Goal: Navigation & Orientation: Find specific page/section

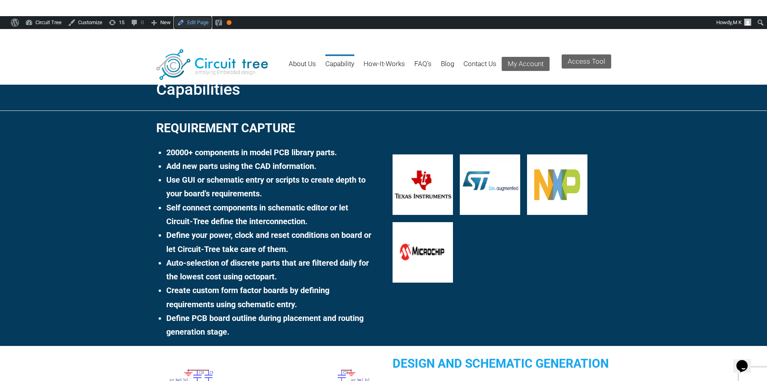
click at [196, 20] on link "Edit Page" at bounding box center [193, 22] width 38 height 13
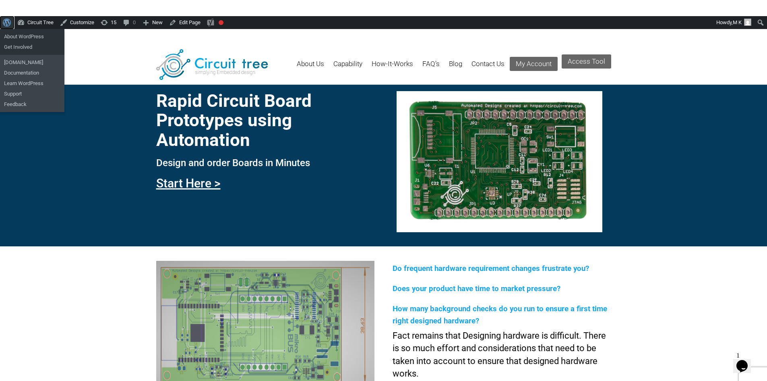
click at [2, 21] on link "About WordPress" at bounding box center [7, 22] width 14 height 13
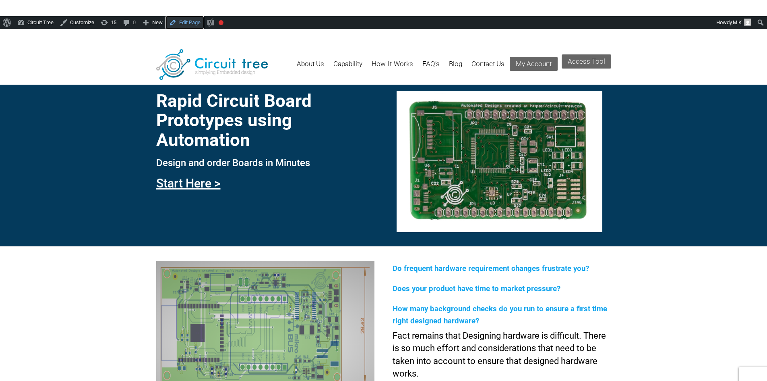
click at [177, 24] on link "Edit Page" at bounding box center [185, 22] width 38 height 13
click at [181, 21] on link "Edit Page" at bounding box center [185, 22] width 38 height 13
click at [348, 67] on link "Capability" at bounding box center [348, 67] width 29 height 26
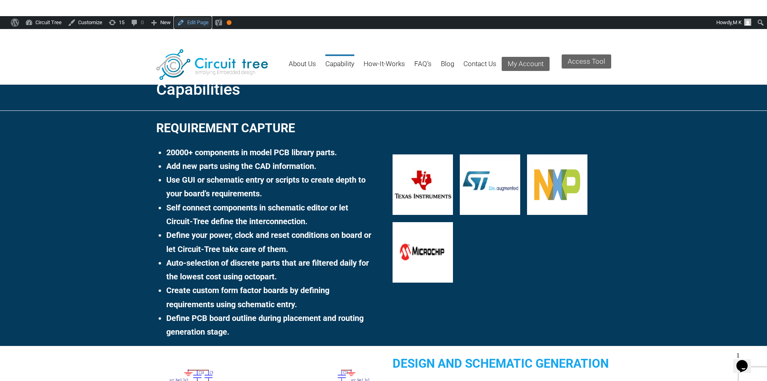
click at [199, 22] on link "Edit Page" at bounding box center [193, 22] width 38 height 13
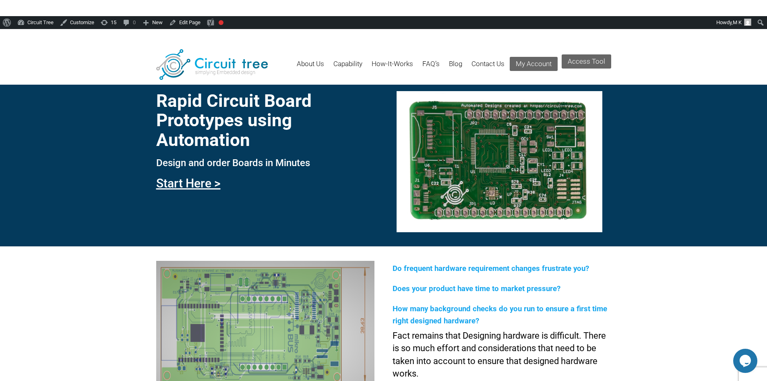
click at [691, 66] on header "Menu Skip to content About Us Capability How-It-Works FAQ’s Blog Contact Us My …" at bounding box center [383, 64] width 767 height 39
click at [345, 63] on link "Capability" at bounding box center [348, 67] width 29 height 26
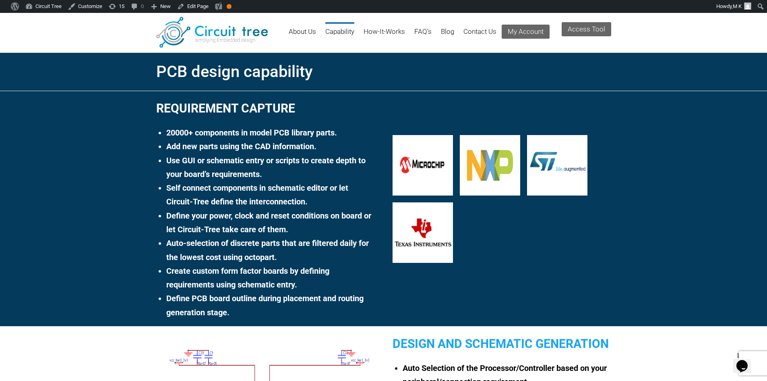
click at [374, 62] on h1 "PCB design capability" at bounding box center [383, 72] width 455 height 24
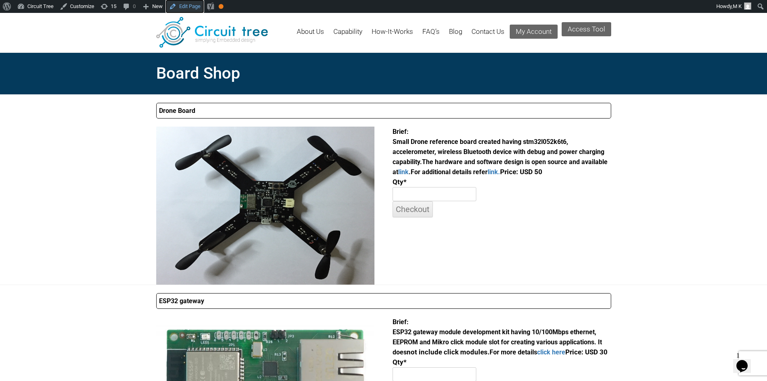
click at [186, 4] on link "Edit Page" at bounding box center [185, 6] width 38 height 13
